Goal: Information Seeking & Learning: Check status

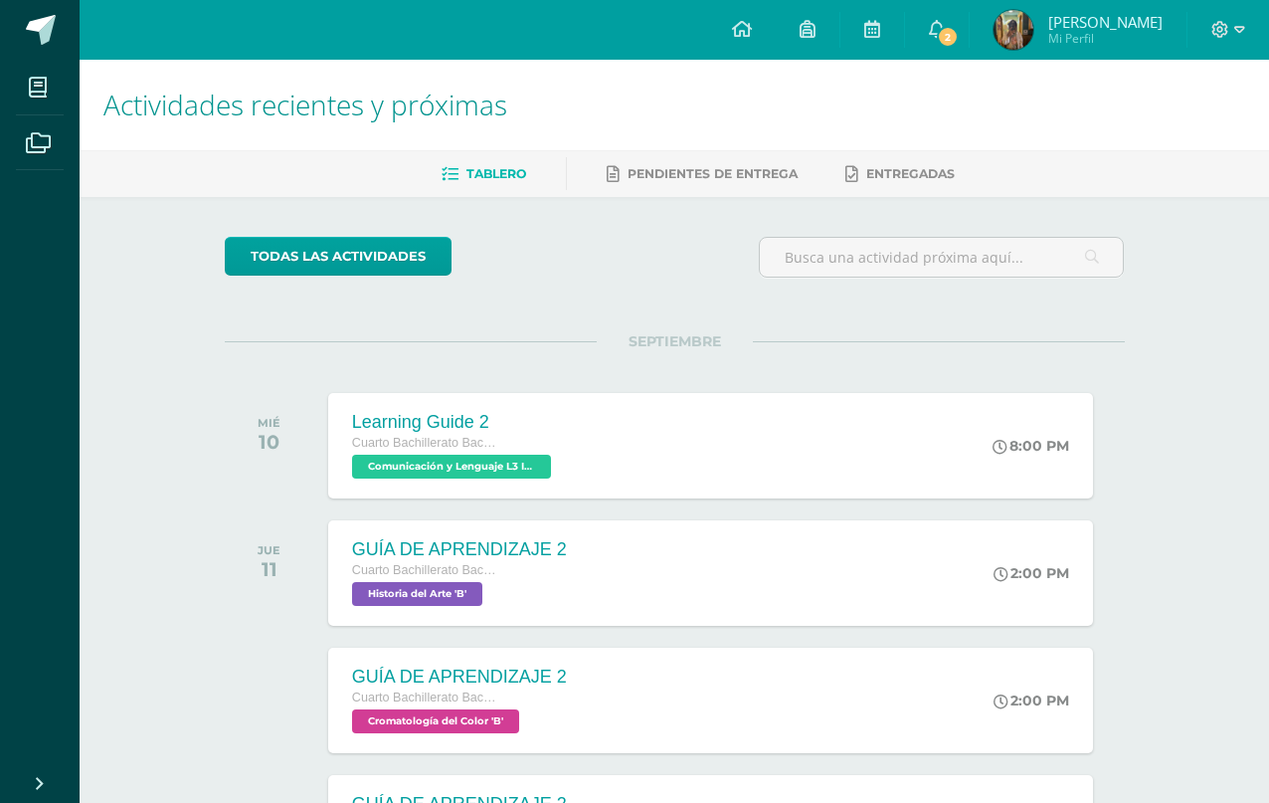
click at [937, 28] on span "2" at bounding box center [948, 37] width 22 height 22
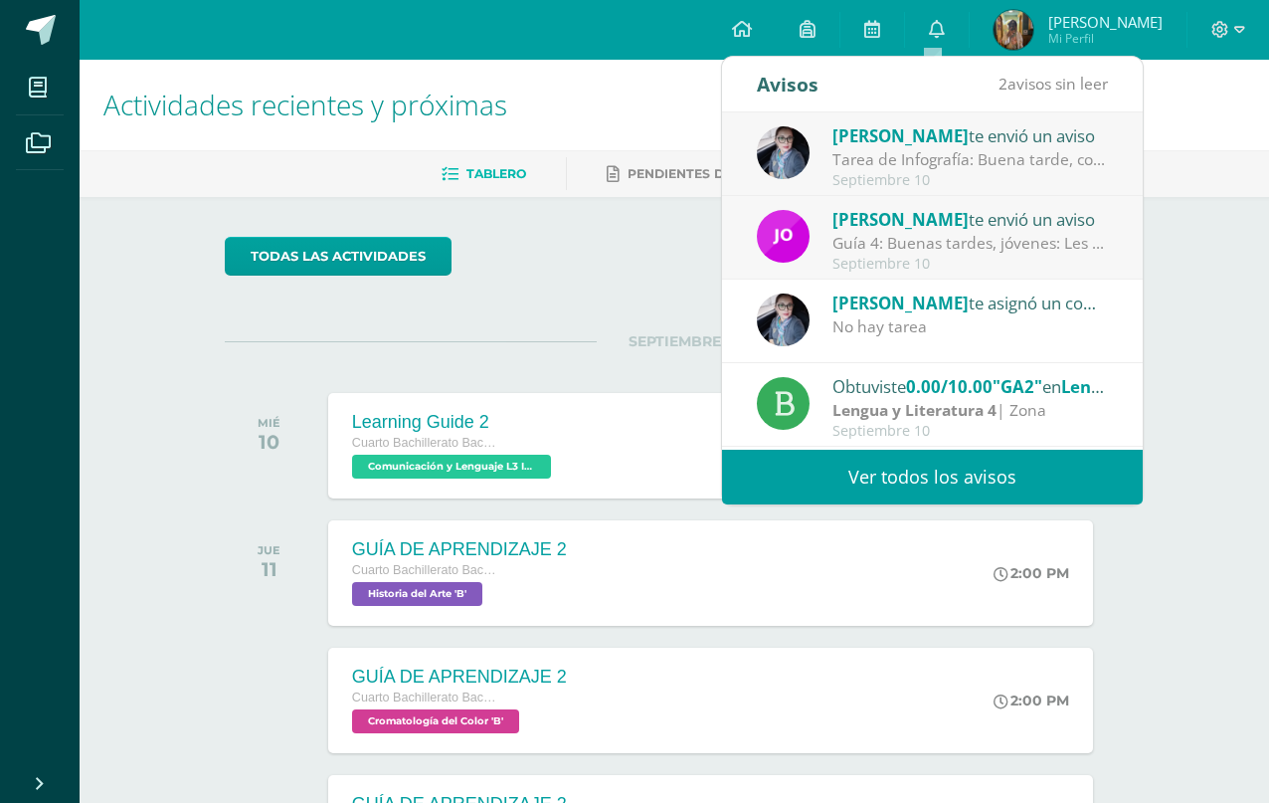
click at [1054, 459] on link "Ver todos los avisos" at bounding box center [932, 477] width 421 height 55
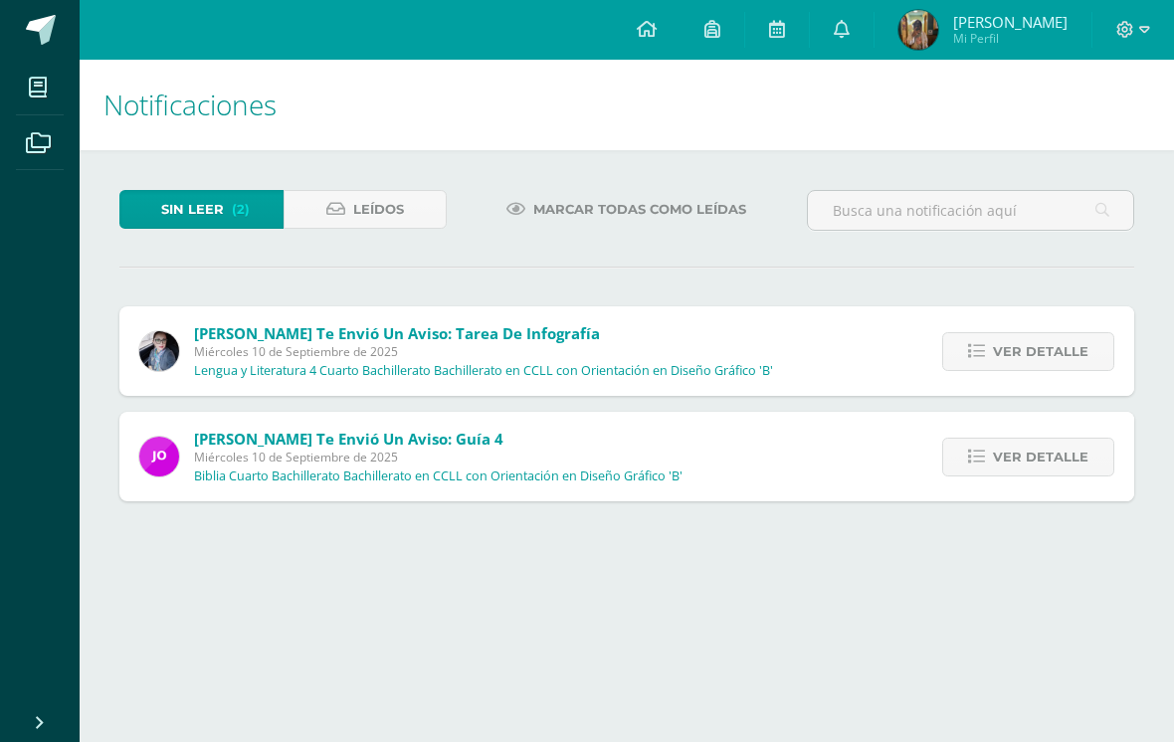
click at [1035, 474] on span "Ver detalle" at bounding box center [1041, 457] width 96 height 37
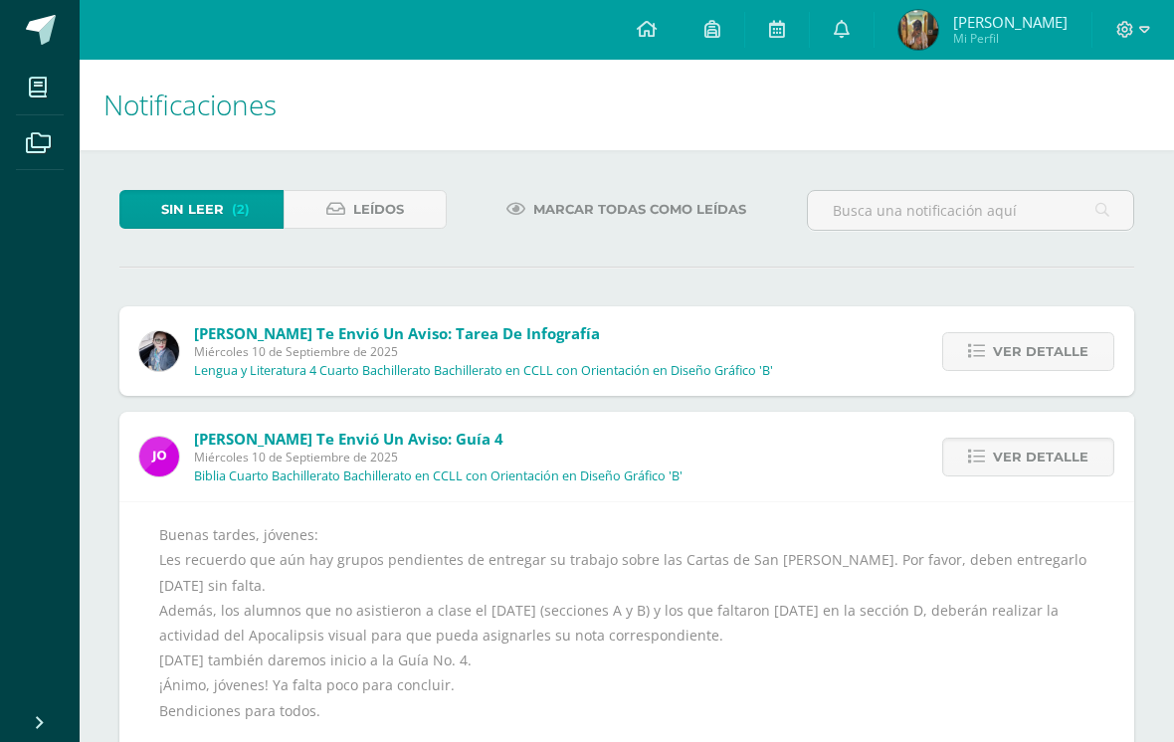
click at [1033, 453] on span "Ver detalle" at bounding box center [1041, 457] width 96 height 37
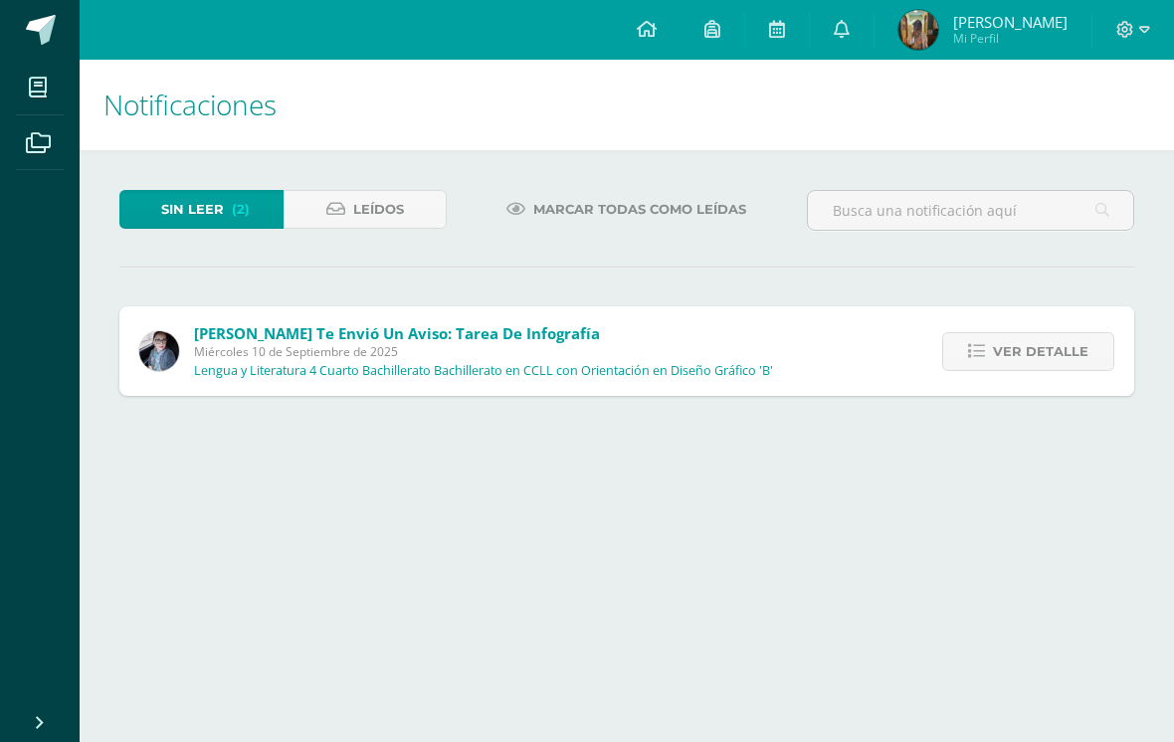
click at [1042, 356] on span "Ver detalle" at bounding box center [1041, 351] width 96 height 37
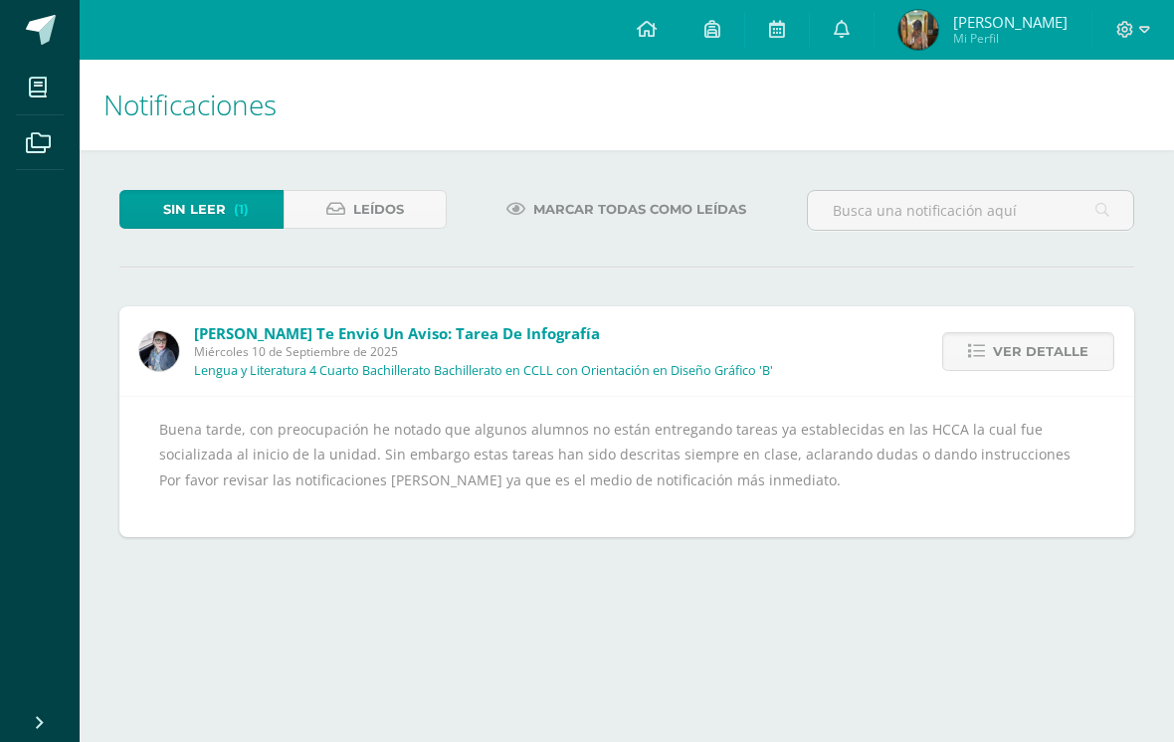
click at [1037, 368] on span "Ver detalle" at bounding box center [1041, 351] width 96 height 37
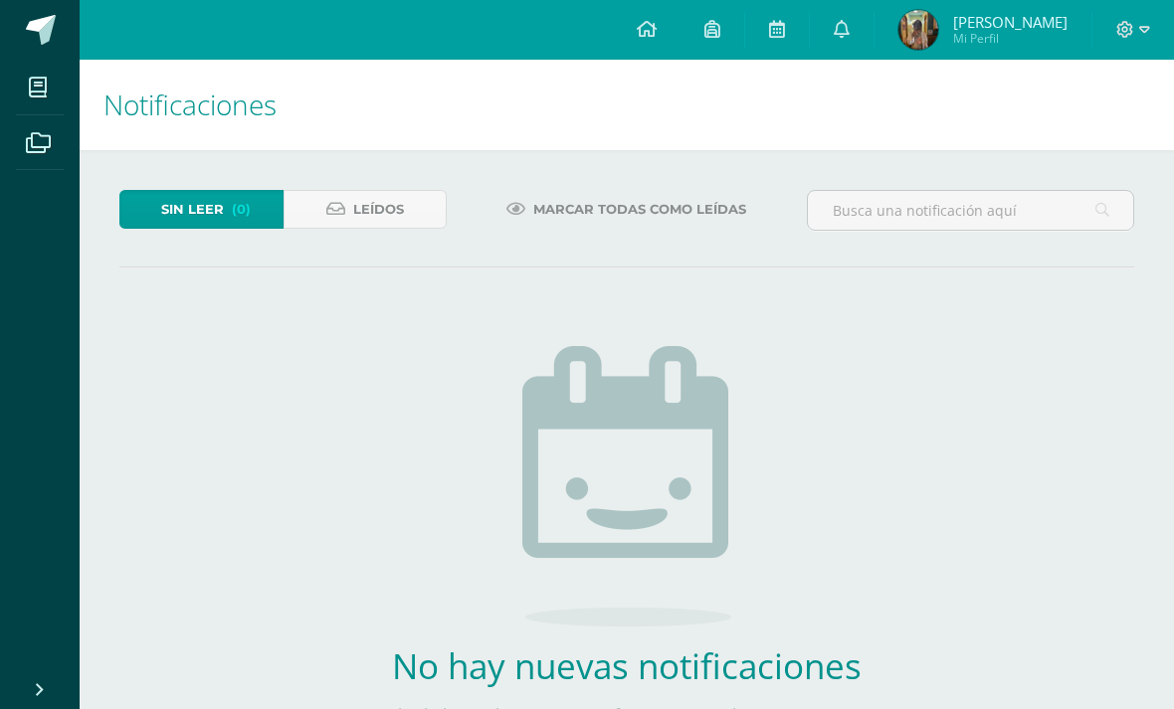
click at [338, 193] on link "Leídos" at bounding box center [366, 209] width 164 height 39
click at [326, 191] on link "Leídos" at bounding box center [366, 209] width 164 height 39
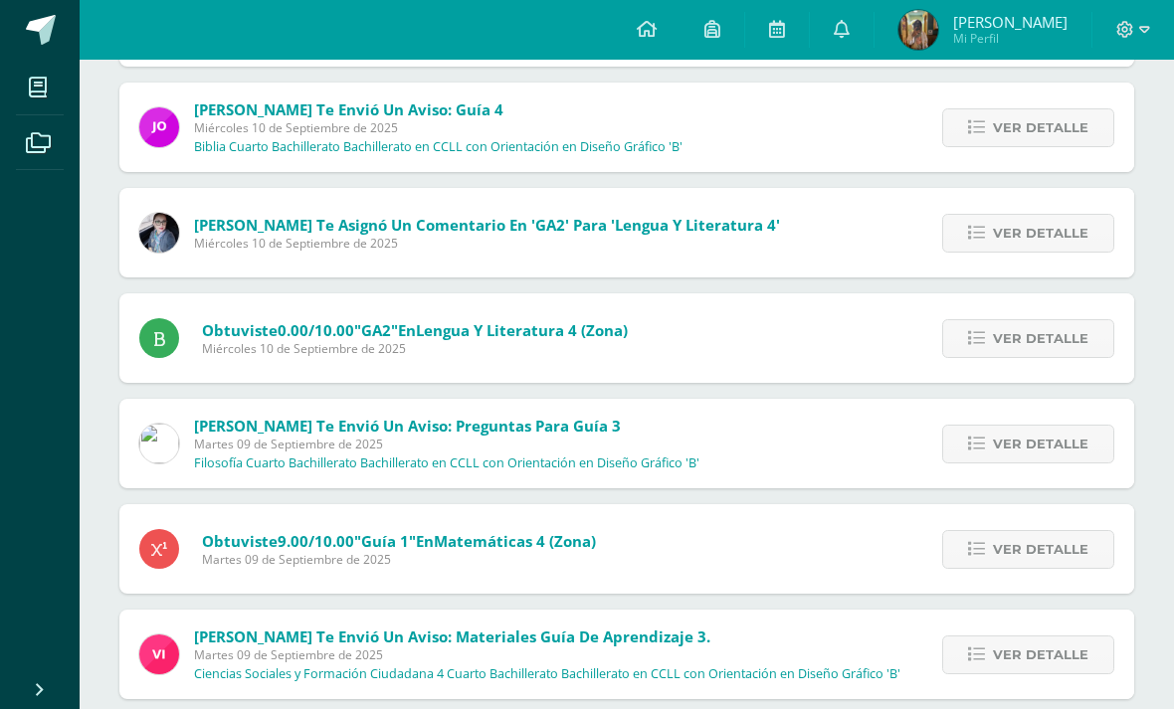
scroll to position [344, 0]
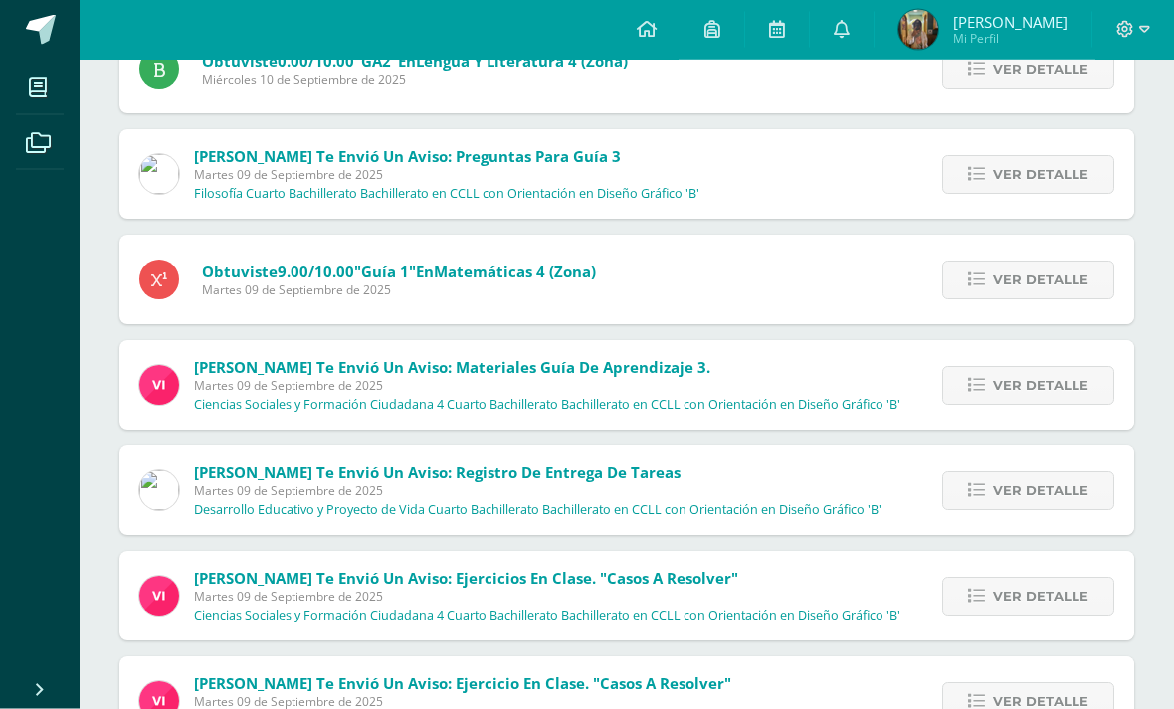
click at [1040, 486] on span "Ver detalle" at bounding box center [1041, 492] width 96 height 37
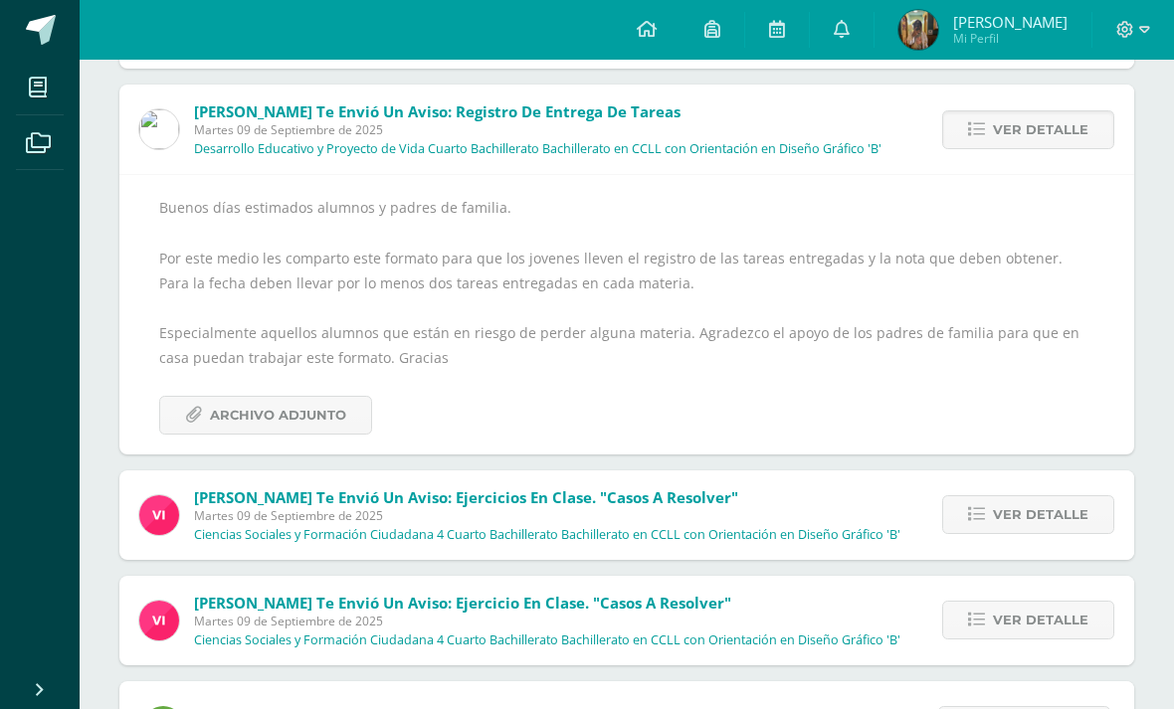
scroll to position [1024, 0]
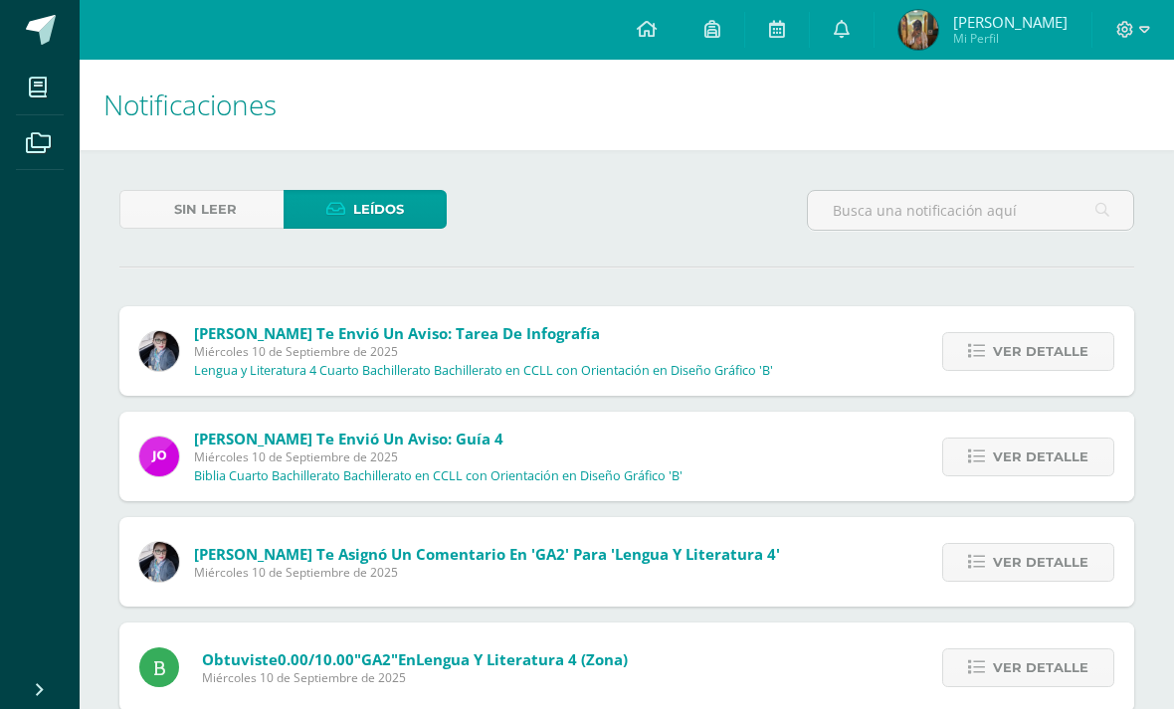
scroll to position [745, 0]
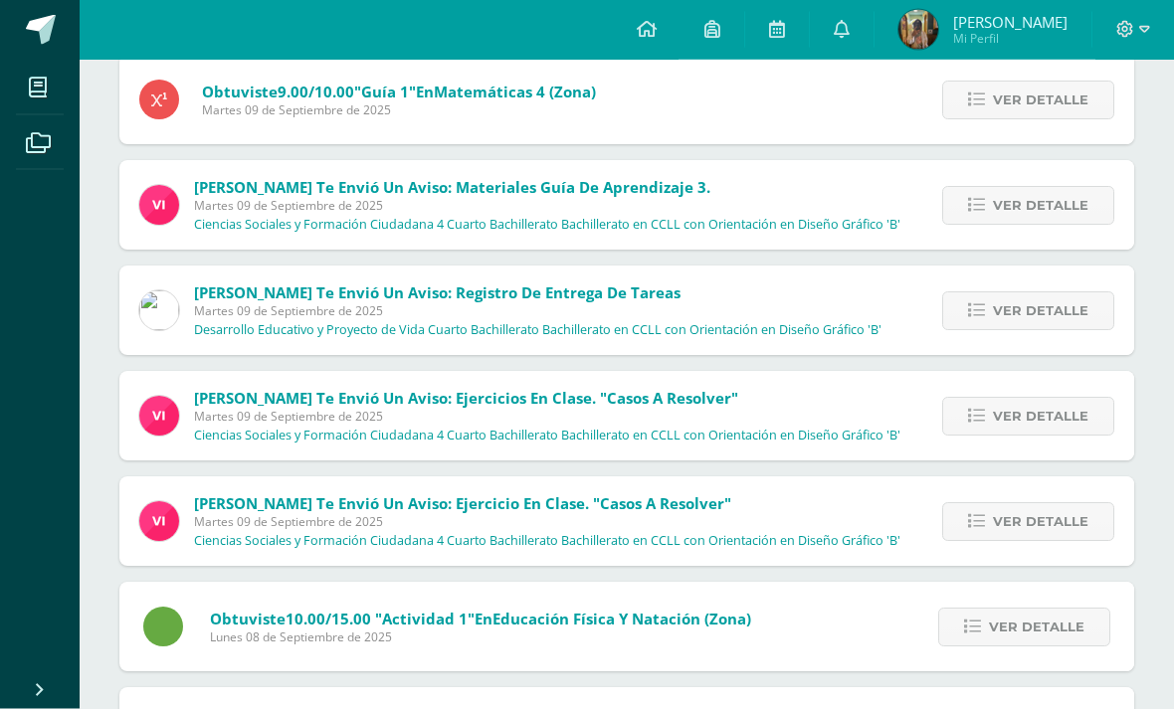
click at [1058, 528] on span "Ver detalle" at bounding box center [1041, 522] width 96 height 37
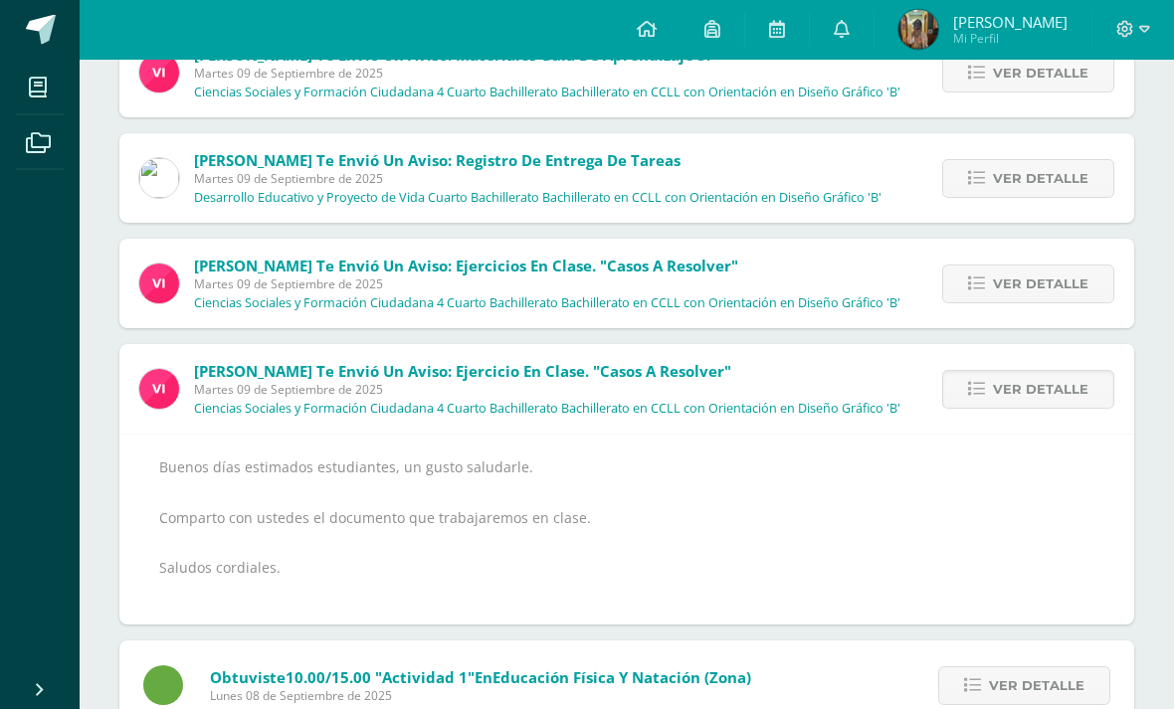
click at [1055, 298] on span "Ver detalle" at bounding box center [1041, 285] width 96 height 37
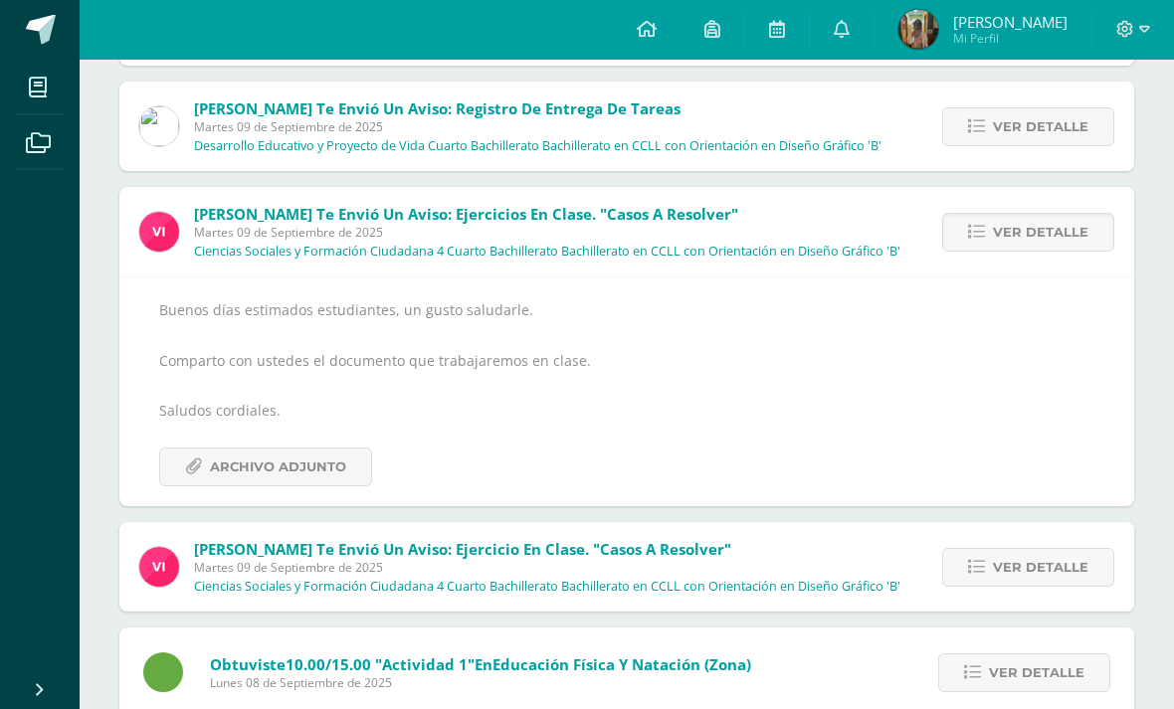
scroll to position [964, 0]
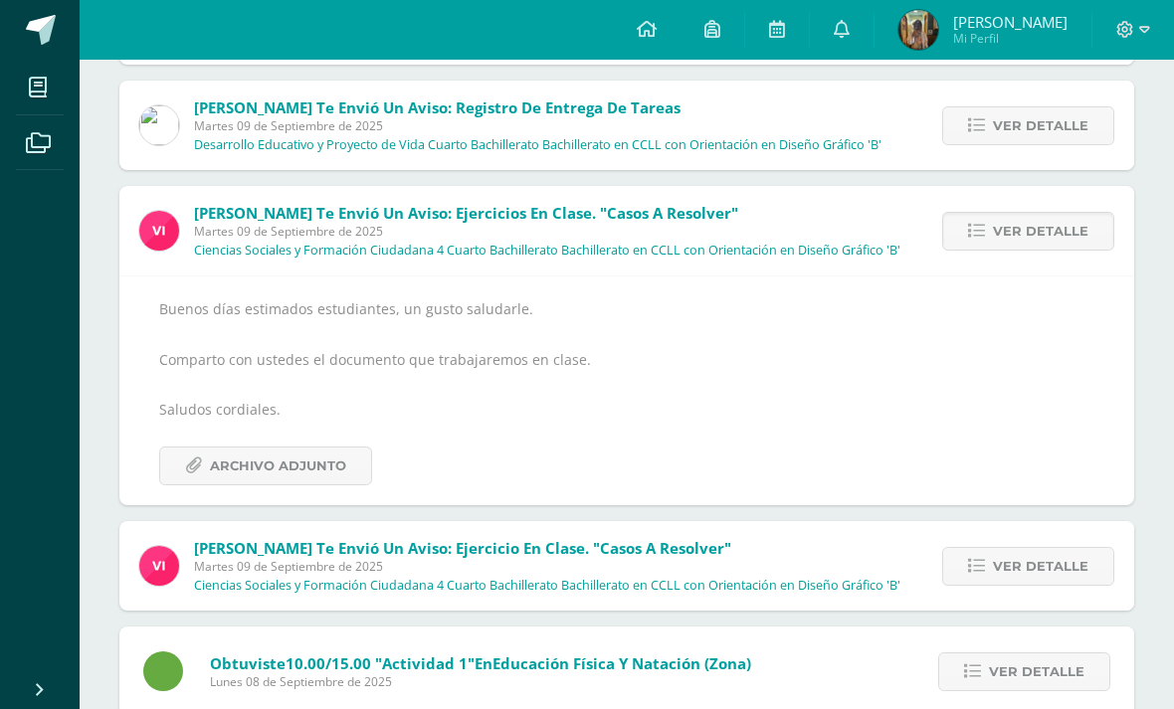
click at [216, 468] on span "Archivo Adjunto" at bounding box center [278, 466] width 136 height 37
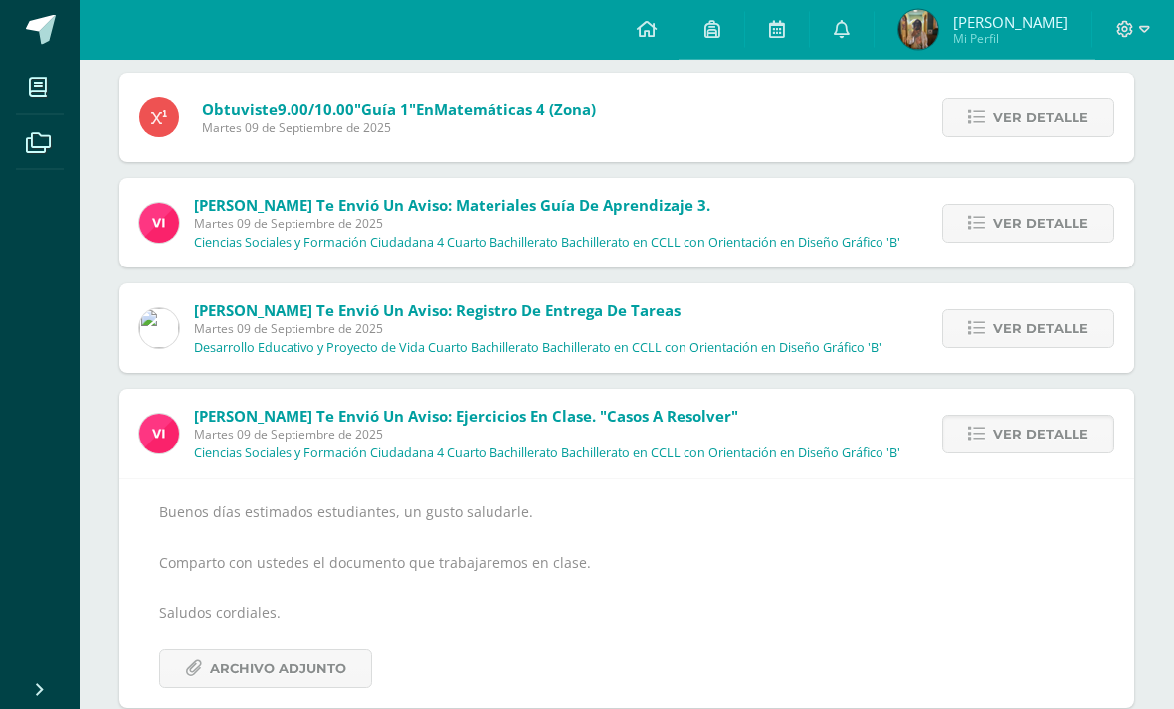
click at [1054, 230] on span "Ver detalle" at bounding box center [1041, 224] width 96 height 37
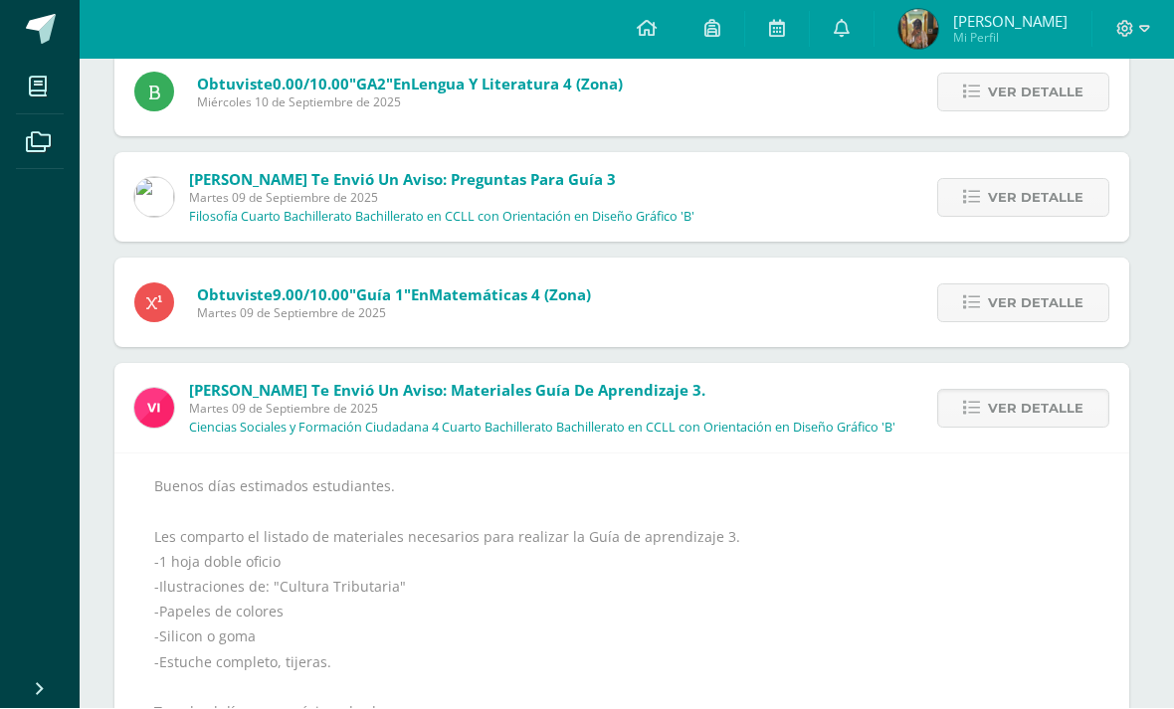
scroll to position [576, 5]
